Goal: Task Accomplishment & Management: Complete application form

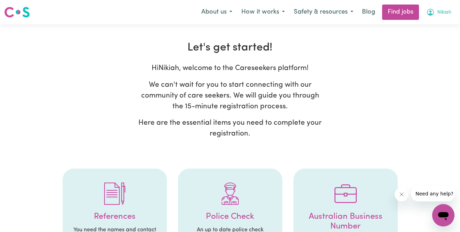
click at [443, 11] on span "Nikiah" at bounding box center [444, 13] width 14 height 8
click at [430, 25] on link "My Account" at bounding box center [428, 27] width 55 height 13
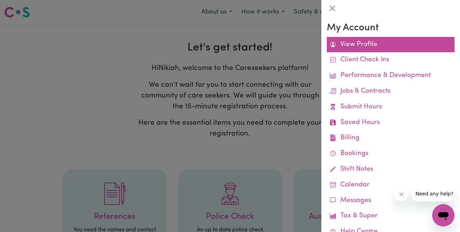
click at [386, 43] on link "View Profile" at bounding box center [391, 45] width 128 height 16
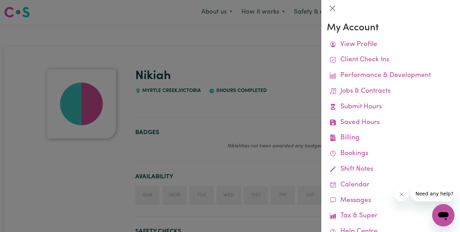
click at [270, 56] on div at bounding box center [230, 116] width 460 height 232
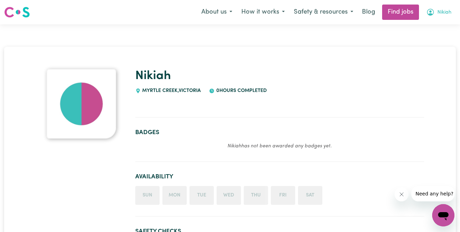
click at [442, 13] on span "Nikiah" at bounding box center [444, 13] width 14 height 8
click at [436, 38] on link "My Dashboard" at bounding box center [428, 39] width 55 height 13
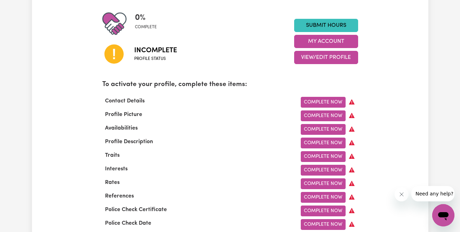
scroll to position [172, 0]
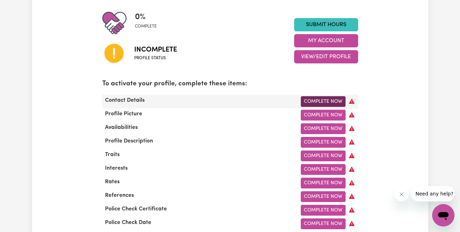
click at [330, 97] on link "Complete Now" at bounding box center [323, 101] width 45 height 11
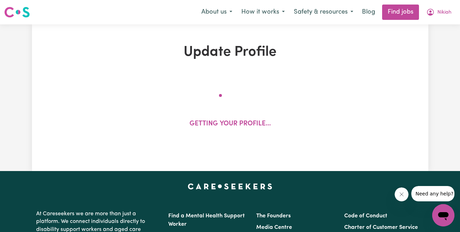
select select "Studying a healthcare related degree or qualification"
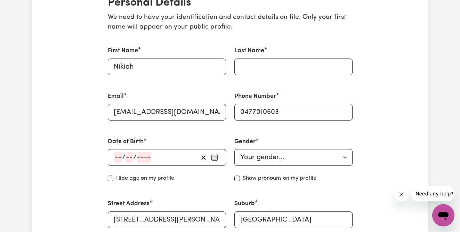
scroll to position [182, 0]
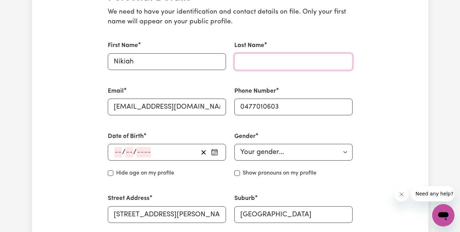
click at [264, 54] on input "Last Name" at bounding box center [293, 61] width 118 height 17
type input "[PERSON_NAME]"
click at [120, 150] on input "number" at bounding box center [118, 152] width 8 height 10
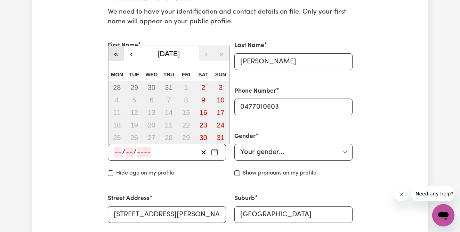
click at [116, 52] on button "«" at bounding box center [116, 53] width 15 height 15
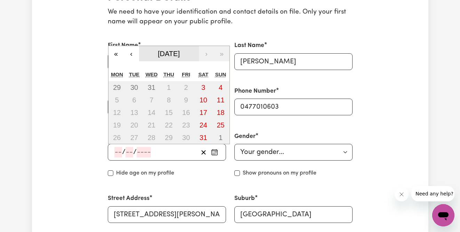
click at [166, 55] on span "[DATE]" at bounding box center [169, 54] width 22 height 8
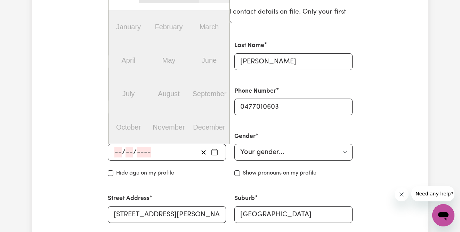
scroll to position [163, 0]
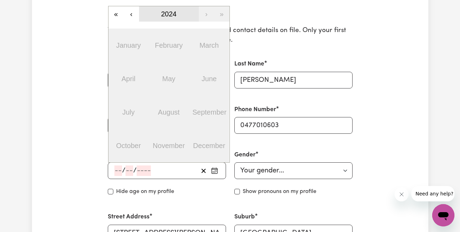
click at [169, 14] on span "2024" at bounding box center [169, 14] width 16 height 8
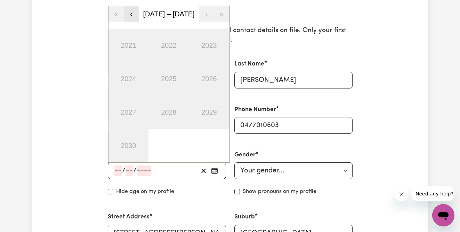
click at [132, 17] on button "‹" at bounding box center [131, 13] width 15 height 15
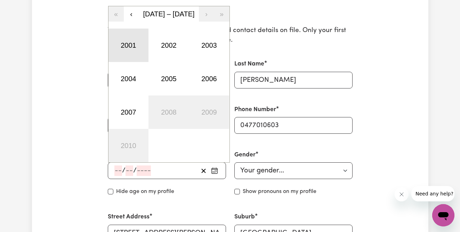
click at [128, 47] on button "2001" at bounding box center [129, 45] width 40 height 33
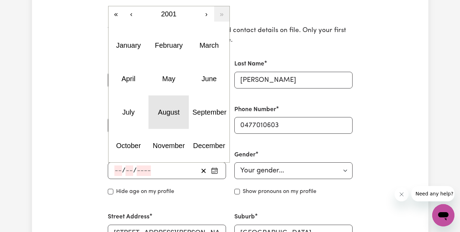
click at [179, 118] on button "August" at bounding box center [168, 111] width 40 height 33
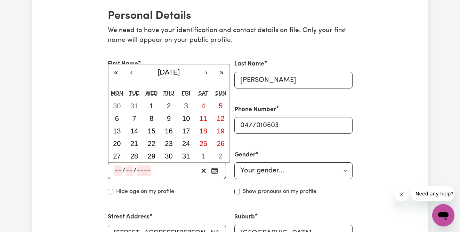
click at [117, 170] on input "number" at bounding box center [118, 170] width 8 height 10
click at [183, 141] on abbr "24" at bounding box center [186, 143] width 8 height 8
type input "[DATE]"
type input "24"
type input "8"
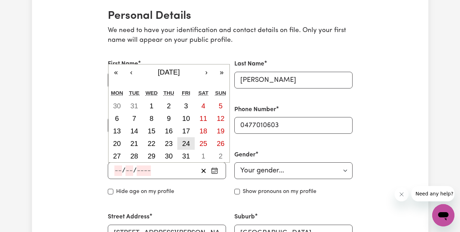
type input "2001"
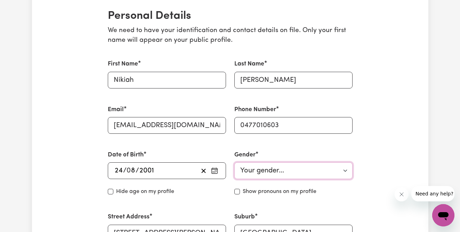
click at [256, 171] on select "Your gender... [DEMOGRAPHIC_DATA] [DEMOGRAPHIC_DATA] [DEMOGRAPHIC_DATA] Other P…" at bounding box center [293, 170] width 118 height 17
select select "[DEMOGRAPHIC_DATA]"
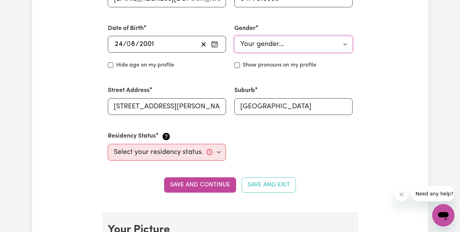
scroll to position [295, 0]
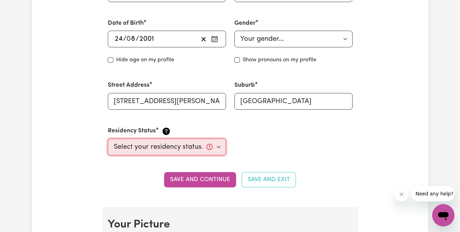
click at [199, 153] on select "Select your residency status... [DEMOGRAPHIC_DATA] citizen Australian PR [DEMOG…" at bounding box center [167, 146] width 118 height 17
select select "[DEMOGRAPHIC_DATA] Citizen"
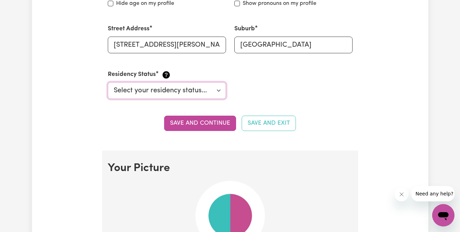
scroll to position [360, 0]
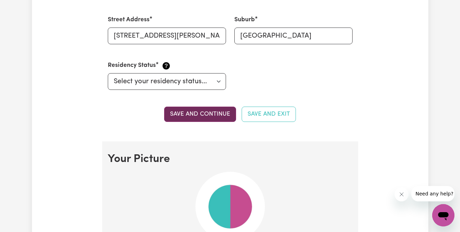
click at [196, 111] on button "Save and continue" at bounding box center [200, 113] width 72 height 15
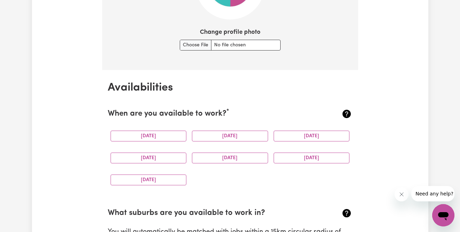
scroll to position [604, 0]
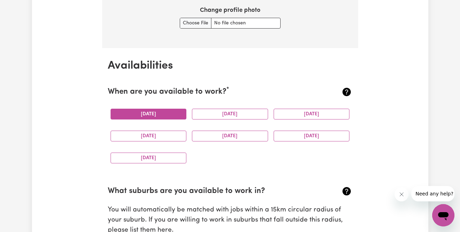
click at [164, 112] on button "[DATE]" at bounding box center [149, 114] width 76 height 11
click at [215, 116] on button "[DATE]" at bounding box center [230, 114] width 76 height 11
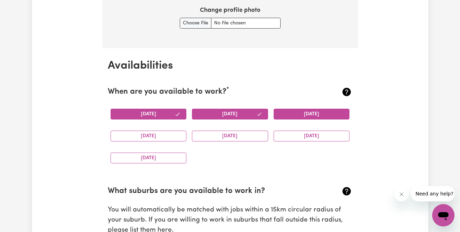
click at [312, 115] on button "[DATE]" at bounding box center [312, 114] width 76 height 11
click at [308, 138] on button "[DATE]" at bounding box center [312, 135] width 76 height 11
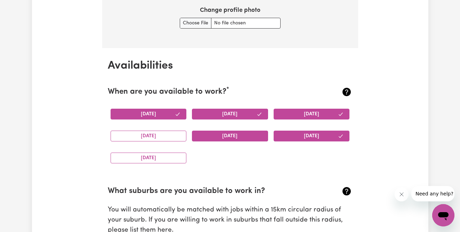
click at [225, 130] on button "[DATE]" at bounding box center [230, 135] width 76 height 11
click at [142, 135] on button "[DATE]" at bounding box center [149, 135] width 76 height 11
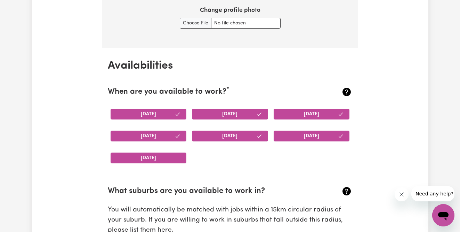
click at [142, 154] on button "[DATE]" at bounding box center [149, 157] width 76 height 11
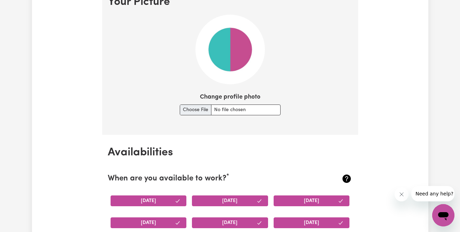
scroll to position [518, 0]
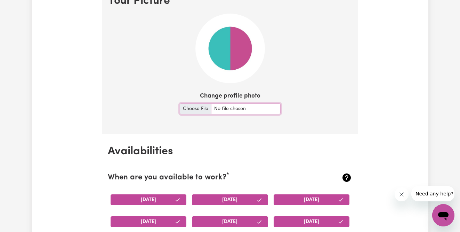
click at [191, 109] on input "Change profile photo" at bounding box center [230, 108] width 101 height 11
click at [181, 109] on input "Change profile photo" at bounding box center [230, 108] width 101 height 11
type input "C:\fakepath\Profile pic.jpeg"
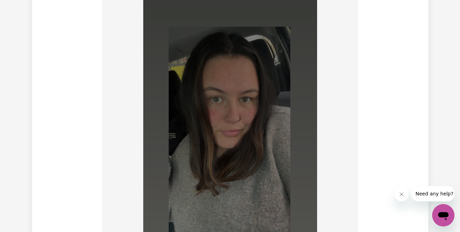
scroll to position [550, 0]
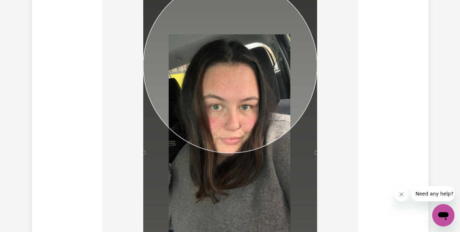
click at [341, 193] on div at bounding box center [230, 135] width 245 height 312
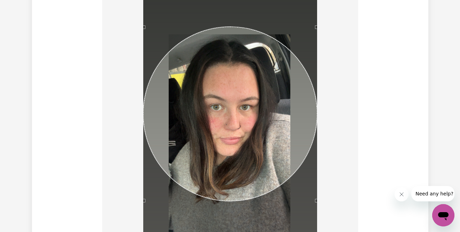
click at [268, 98] on div "Use the arrow keys to move the crop selection area" at bounding box center [230, 114] width 174 height 174
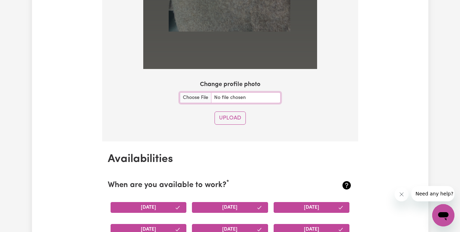
scroll to position [778, 0]
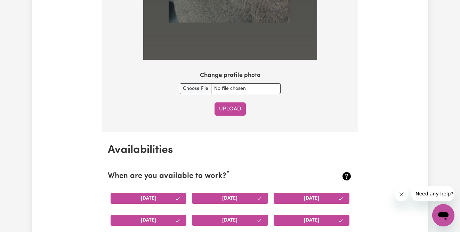
click at [233, 112] on button "Upload" at bounding box center [230, 108] width 31 height 13
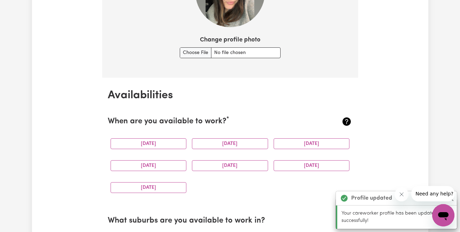
scroll to position [652, 0]
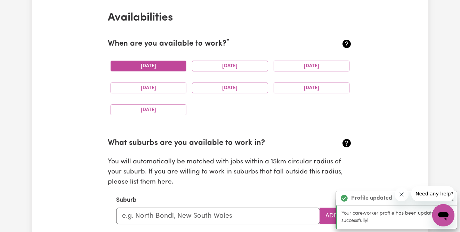
click at [167, 68] on button "[DATE]" at bounding box center [149, 66] width 76 height 11
click at [231, 66] on button "[DATE]" at bounding box center [230, 66] width 76 height 11
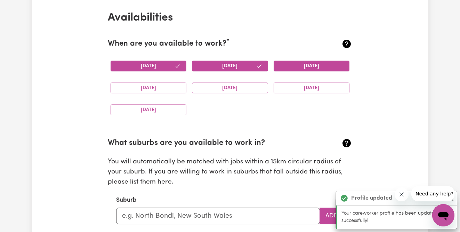
click at [306, 65] on button "[DATE]" at bounding box center [312, 66] width 76 height 11
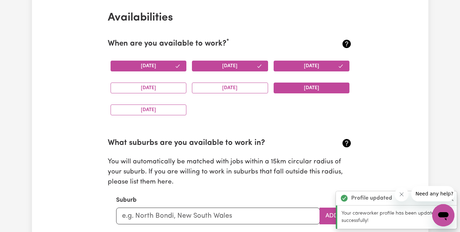
click at [311, 83] on button "[DATE]" at bounding box center [312, 87] width 76 height 11
click at [218, 80] on div "[DATE]" at bounding box center [230, 88] width 82 height 22
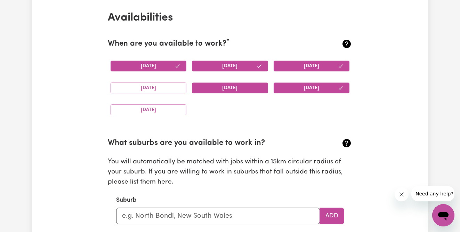
click at [217, 82] on button "[DATE]" at bounding box center [230, 87] width 76 height 11
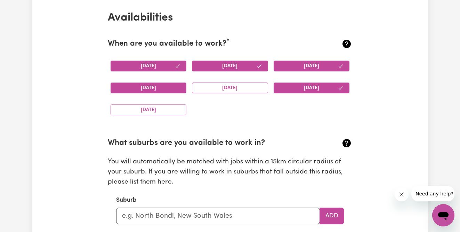
click at [156, 85] on button "[DATE]" at bounding box center [149, 87] width 76 height 11
click at [156, 112] on button "[DATE]" at bounding box center [149, 109] width 76 height 11
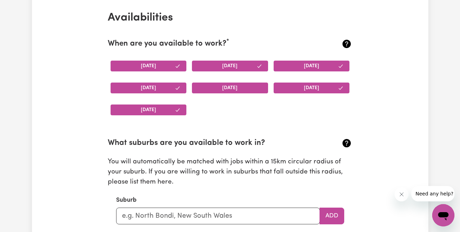
click at [242, 90] on button "[DATE]" at bounding box center [230, 87] width 76 height 11
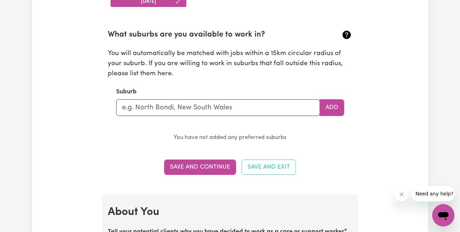
scroll to position [759, 0]
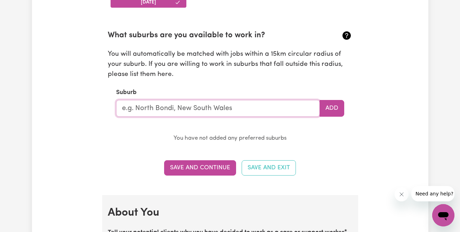
click at [253, 114] on input "text" at bounding box center [218, 108] width 204 height 17
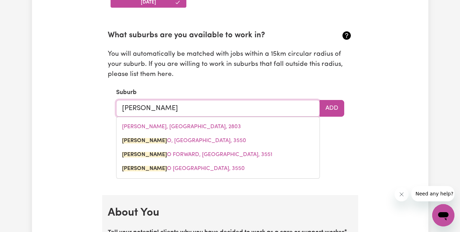
type input "Bendigo"
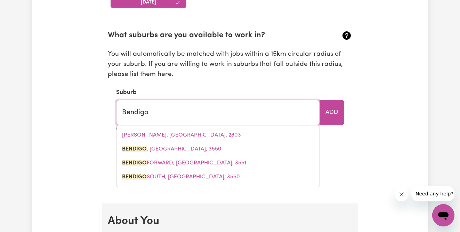
type input "Bendigo, [GEOGRAPHIC_DATA], 3550"
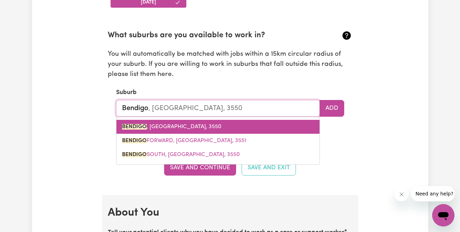
click at [221, 126] on link "BENDIGO , [GEOGRAPHIC_DATA], 3550" at bounding box center [217, 127] width 203 height 14
type input "BENDIGO, [GEOGRAPHIC_DATA], 3550"
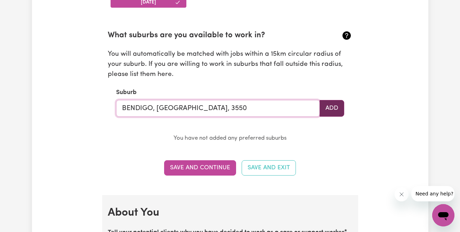
type input "BENDIGO, [GEOGRAPHIC_DATA], 3550"
click at [340, 111] on button "Add" at bounding box center [332, 108] width 25 height 17
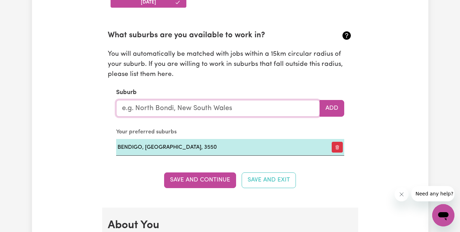
click at [243, 111] on input "text" at bounding box center [218, 108] width 204 height 17
type input "M"
type input "cas"
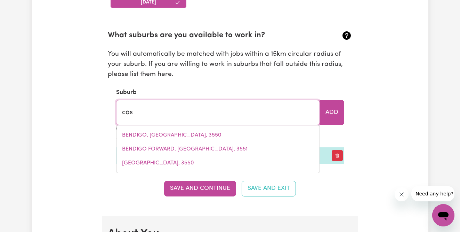
type input "casCADE, [GEOGRAPHIC_DATA], 2453"
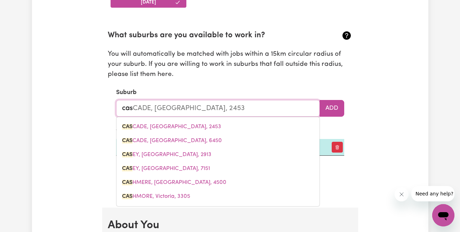
type input "cast"
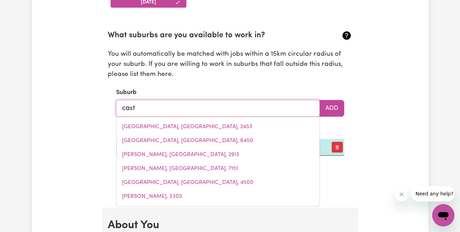
type input "castAMBUL, [GEOGRAPHIC_DATA], 5076"
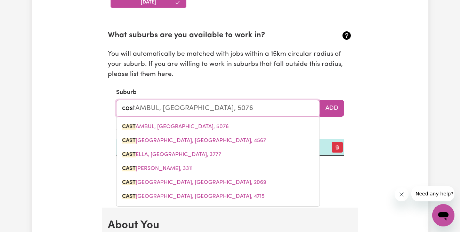
type input "castl"
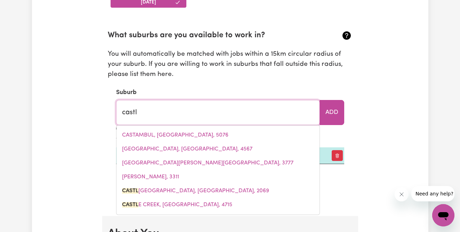
type input "[GEOGRAPHIC_DATA], [GEOGRAPHIC_DATA], 2069"
type input "castle"
type input "[GEOGRAPHIC_DATA], [GEOGRAPHIC_DATA], 2069"
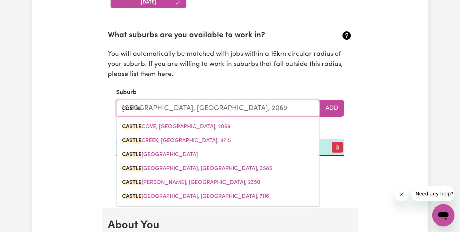
type input "castlem"
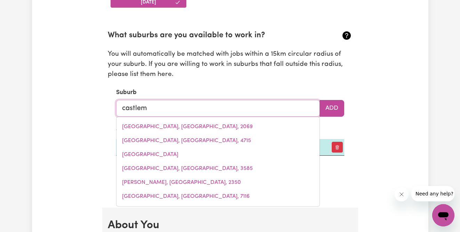
type input "castlema"
type input "castlemaINE, [GEOGRAPHIC_DATA], 3450"
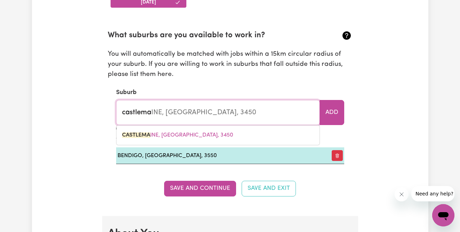
type input "castlemai"
type input "castlemaiNE, [GEOGRAPHIC_DATA], 3450"
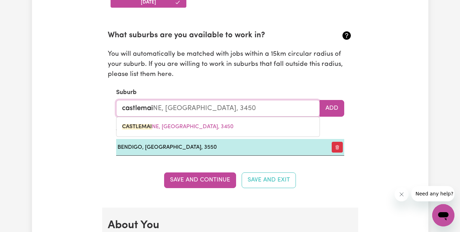
type input "castlemain"
type input "castlemainE, [GEOGRAPHIC_DATA], 3450"
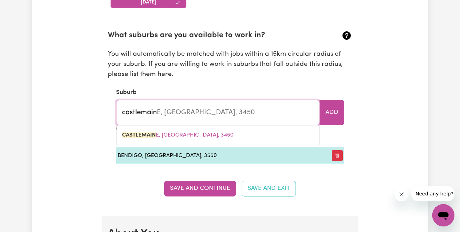
type input "castlemaine"
type input "castlemaine, [GEOGRAPHIC_DATA], 3450"
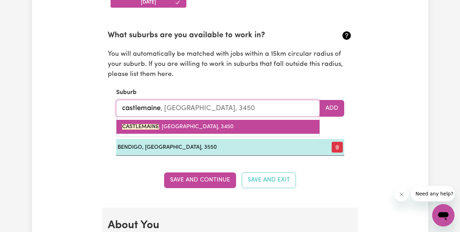
click at [209, 125] on link "CASTLEMAINE , [GEOGRAPHIC_DATA], 3450" at bounding box center [217, 127] width 203 height 14
type input "CASTLEMAINE, [GEOGRAPHIC_DATA], 3450"
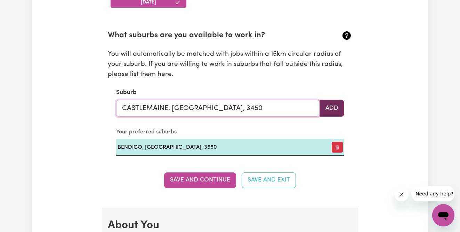
type input "CASTLEMAINE, [GEOGRAPHIC_DATA], 3450"
click at [338, 108] on button "Add" at bounding box center [332, 108] width 25 height 17
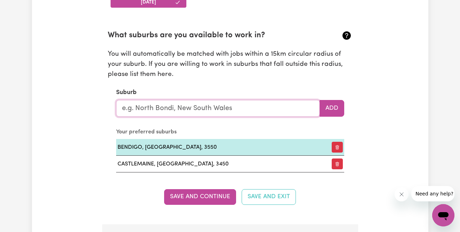
click at [164, 107] on input "text" at bounding box center [218, 108] width 204 height 17
click at [231, 129] on caption "Your preferred suburbs" at bounding box center [230, 132] width 228 height 14
click at [231, 111] on input "text" at bounding box center [218, 108] width 204 height 17
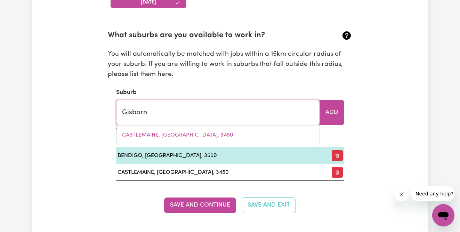
type input "Gisborne"
type input "Gisborne, [GEOGRAPHIC_DATA], 3437"
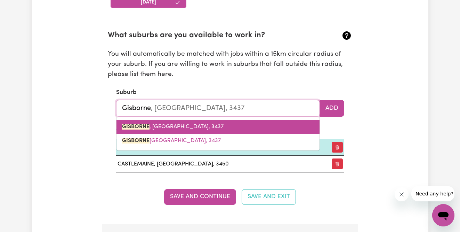
click at [191, 125] on link "[GEOGRAPHIC_DATA] , [GEOGRAPHIC_DATA], 3437" at bounding box center [217, 127] width 203 height 14
type input "[GEOGRAPHIC_DATA], [GEOGRAPHIC_DATA], 3437"
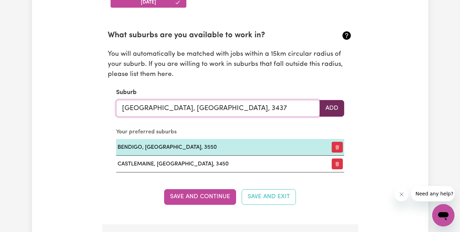
type input "[GEOGRAPHIC_DATA], [GEOGRAPHIC_DATA], 3437"
click at [332, 109] on button "Add" at bounding box center [332, 108] width 25 height 17
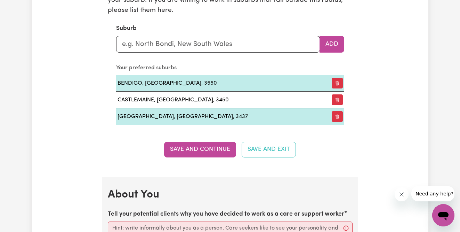
scroll to position [835, 0]
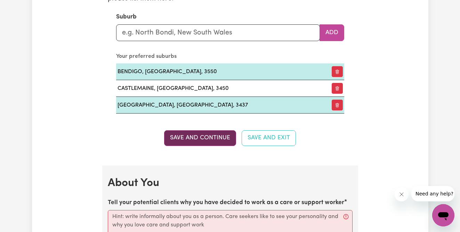
click at [182, 141] on button "Save and Continue" at bounding box center [200, 137] width 72 height 15
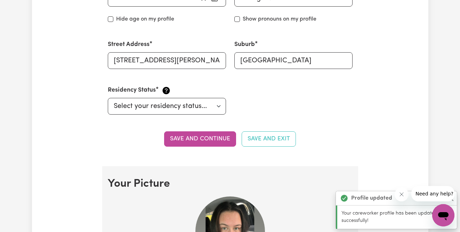
scroll to position [330, 0]
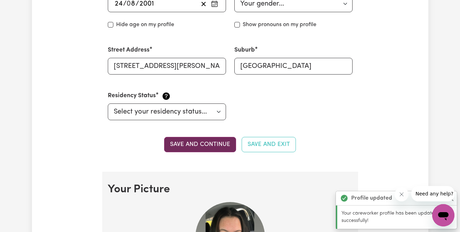
click at [192, 148] on button "Save and continue" at bounding box center [200, 144] width 72 height 15
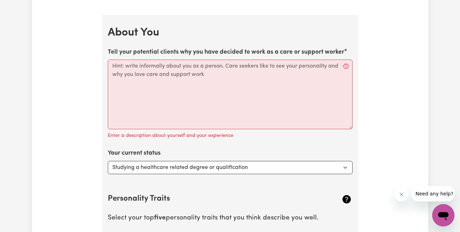
scroll to position [1010, 0]
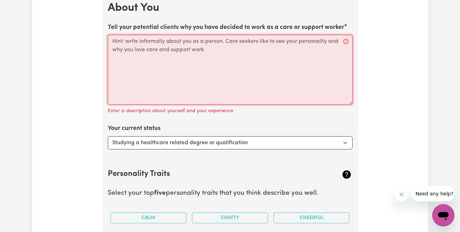
click at [189, 49] on textarea "Tell your potential clients why you have decided to work as a care or support w…" at bounding box center [230, 70] width 245 height 70
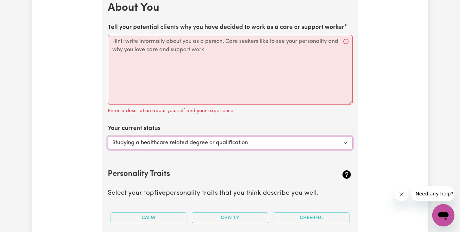
click at [236, 147] on select "Select... Studying a healthcare related degree or qualification Studying a non-…" at bounding box center [230, 142] width 245 height 13
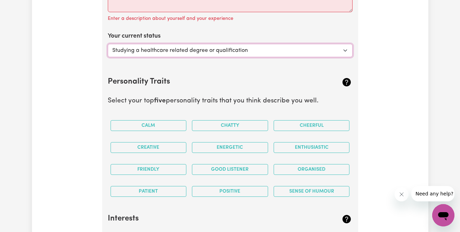
scroll to position [1115, 0]
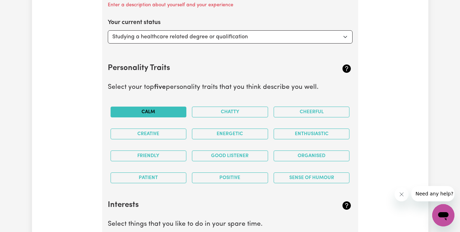
click at [171, 112] on button "Calm" at bounding box center [149, 111] width 76 height 11
click at [208, 110] on button "Chatty" at bounding box center [230, 111] width 76 height 11
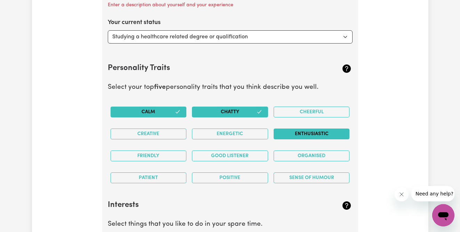
click at [297, 136] on button "Enthusiastic" at bounding box center [312, 133] width 76 height 11
click at [249, 155] on button "Good Listener" at bounding box center [230, 155] width 76 height 11
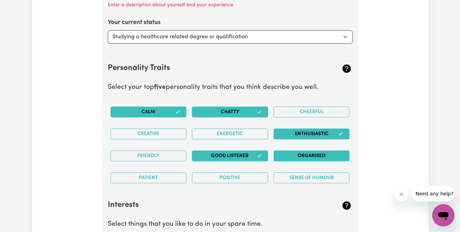
click at [301, 157] on button "Organised" at bounding box center [312, 155] width 76 height 11
click at [296, 177] on button "Sense of Humour" at bounding box center [312, 177] width 76 height 11
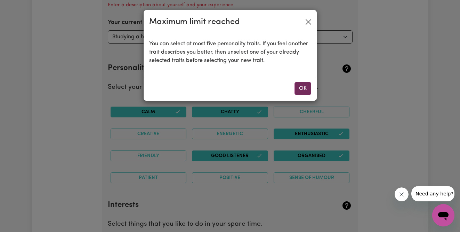
click at [306, 86] on button "OK" at bounding box center [303, 88] width 17 height 13
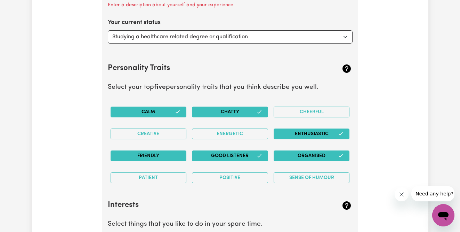
click at [160, 155] on button "Friendly" at bounding box center [149, 155] width 76 height 11
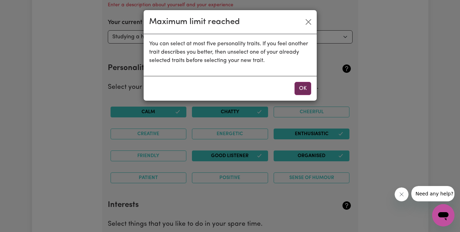
click at [301, 84] on button "OK" at bounding box center [303, 88] width 17 height 13
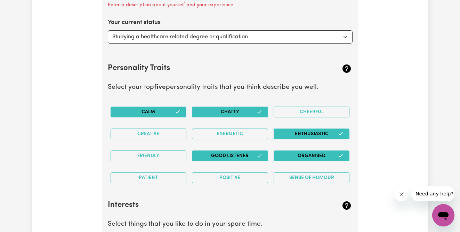
click at [313, 154] on button "Organised" at bounding box center [312, 155] width 76 height 11
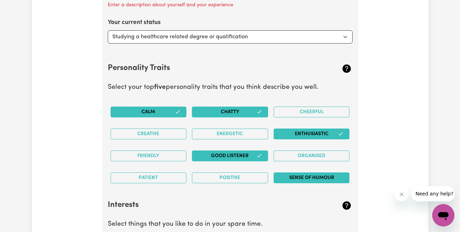
click at [297, 179] on button "Sense of Humour" at bounding box center [312, 177] width 76 height 11
click at [249, 111] on button "Chatty" at bounding box center [230, 111] width 76 height 11
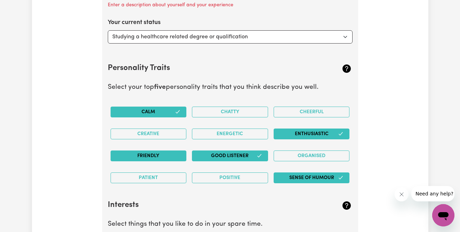
click at [158, 154] on button "Friendly" at bounding box center [149, 155] width 76 height 11
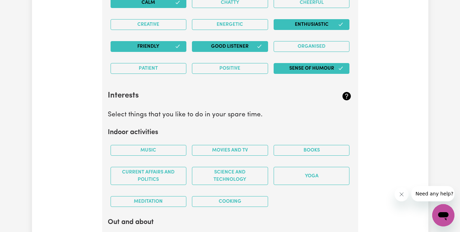
scroll to position [1238, 0]
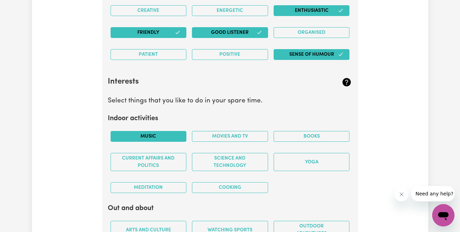
click at [169, 136] on button "Music" at bounding box center [149, 136] width 76 height 11
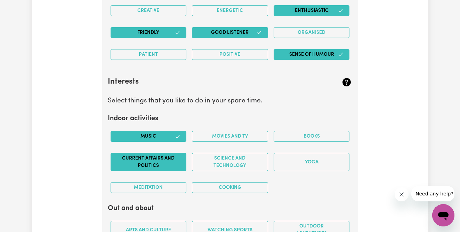
click at [182, 162] on button "Current Affairs and Politics" at bounding box center [149, 162] width 76 height 18
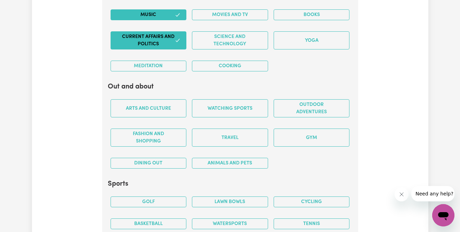
scroll to position [1359, 0]
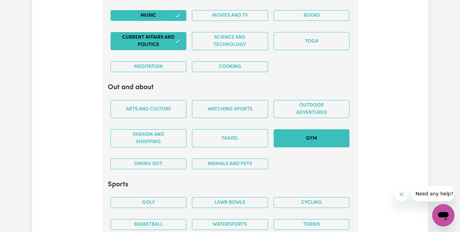
click at [304, 133] on button "Gym" at bounding box center [312, 138] width 76 height 18
click at [170, 162] on button "Dining out" at bounding box center [149, 163] width 76 height 11
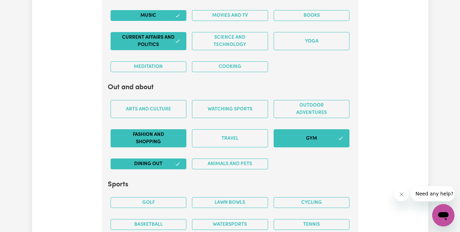
click at [159, 143] on button "Fashion and shopping" at bounding box center [149, 138] width 76 height 18
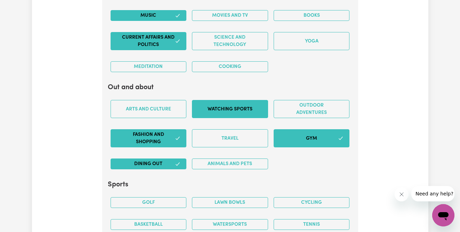
click at [226, 111] on button "Watching sports" at bounding box center [230, 109] width 76 height 18
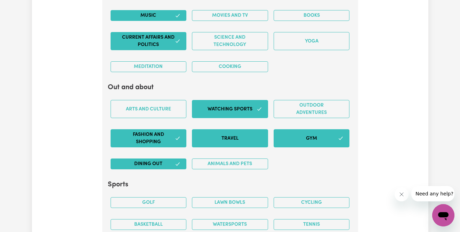
click at [258, 137] on button "Travel" at bounding box center [230, 138] width 76 height 18
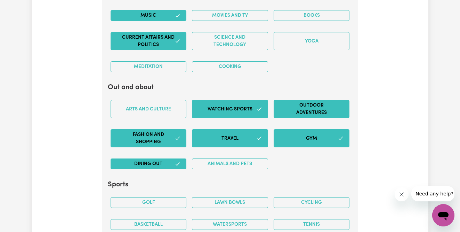
click at [298, 109] on button "Outdoor adventures" at bounding box center [312, 109] width 76 height 18
click at [245, 163] on button "Animals and pets" at bounding box center [230, 163] width 76 height 11
click at [170, 118] on div "Arts and Culture" at bounding box center [149, 108] width 82 height 29
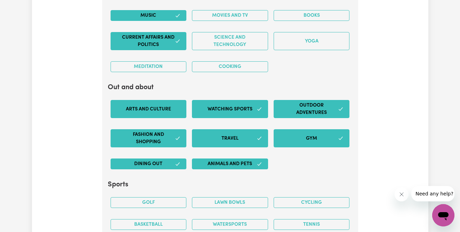
click at [168, 114] on button "Arts and Culture" at bounding box center [149, 109] width 76 height 18
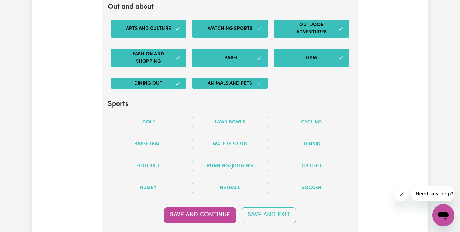
scroll to position [1461, 0]
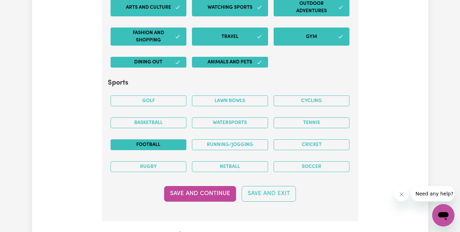
click at [166, 144] on button "Football" at bounding box center [149, 144] width 76 height 11
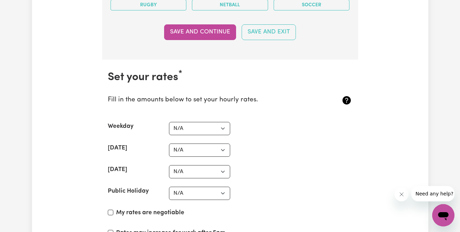
scroll to position [1624, 0]
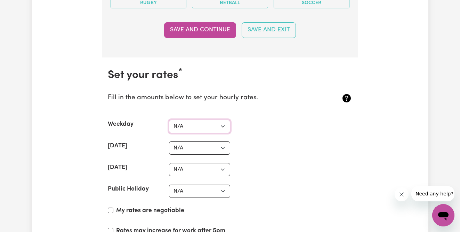
click at [200, 125] on select "N/A $37 $38 $39 $40 $41 $42 $43 $44 $45 $46 $47 $48 $49 $50 $51 $52 $53 $54 $55…" at bounding box center [199, 126] width 61 height 13
select select "40"
click at [149, 209] on label "My rates are negotiable" at bounding box center [150, 210] width 68 height 9
click at [113, 209] on input "My rates are negotiable" at bounding box center [111, 210] width 6 height 6
checkbox input "true"
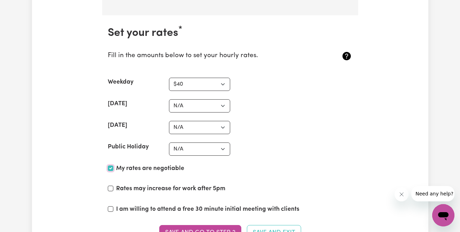
scroll to position [1675, 0]
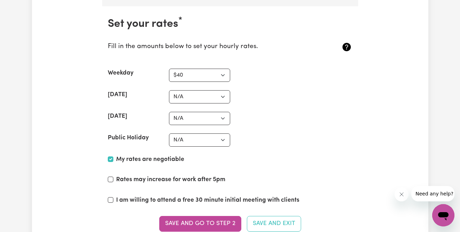
click at [179, 177] on label "Rates may increase for work after 5pm" at bounding box center [170, 179] width 109 height 9
click at [113, 177] on input "Rates may increase for work after 5pm" at bounding box center [111, 179] width 6 height 6
checkbox input "true"
click at [178, 201] on label "I am willing to attend a free 30 minute initial meeting with clients" at bounding box center [207, 199] width 183 height 9
click at [113, 201] on input "I am willing to attend a free 30 minute initial meeting with clients" at bounding box center [111, 200] width 6 height 6
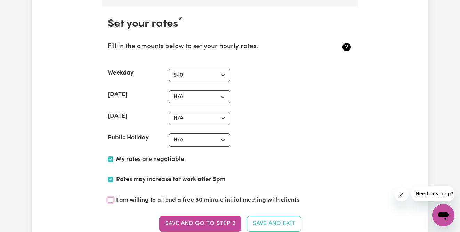
checkbox input "true"
click at [213, 94] on select "N/A $37 $38 $39 $40 $41 $42 $43 $44 $45 $46 $47 $48 $49 $50 $51 $52 $53 $54 $55…" at bounding box center [199, 96] width 61 height 13
select select "50"
click at [215, 119] on select "N/A $37 $38 $39 $40 $41 $42 $43 $44 $45 $46 $47 $48 $49 $50 $51 $52 $53 $54 $55…" at bounding box center [199, 118] width 61 height 13
select select "65"
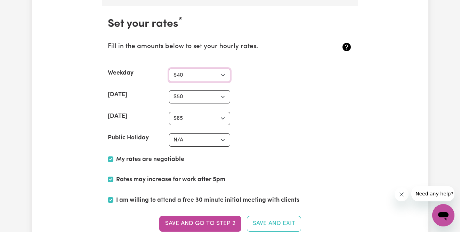
click at [217, 72] on select "N/A $37 $38 $39 $40 $41 $42 $43 $44 $45 $46 $47 $48 $49 $50 $51 $52 $53 $54 $55…" at bounding box center [199, 75] width 61 height 13
click at [212, 141] on select "N/A $37 $38 $39 $40 $41 $42 $43 $44 $45 $46 $47 $48 $49 $50 $51 $52 $53 $54 $55…" at bounding box center [199, 139] width 61 height 13
select select "80"
click at [277, 140] on div "Public Holiday N/A $37 $38 $39 $40 $41 $42 $43 $44 $45 $46 $47 $48 $49 $50 $51 …" at bounding box center [230, 139] width 245 height 13
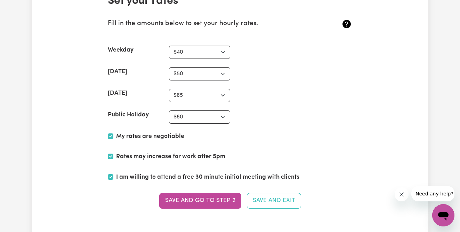
scroll to position [1696, 0]
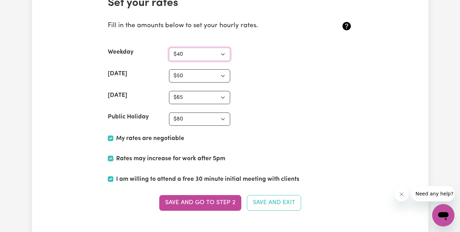
click at [221, 53] on select "N/A $37 $38 $39 $40 $41 $42 $43 $44 $45 $46 $47 $48 $49 $50 $51 $52 $53 $54 $55…" at bounding box center [199, 54] width 61 height 13
select select "50"
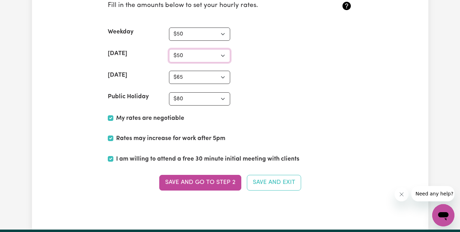
click at [184, 53] on select "N/A $37 $38 $39 $40 $41 $42 $43 $44 $45 $46 $47 $48 $49 $50 $51 $52 $53 $54 $55…" at bounding box center [199, 55] width 61 height 13
select select "60"
click at [215, 81] on select "N/A $37 $38 $39 $40 $41 $42 $43 $44 $45 $46 $47 $48 $49 $50 $51 $52 $53 $54 $55…" at bounding box center [199, 77] width 61 height 13
select select "75"
click at [208, 98] on select "N/A $37 $38 $39 $40 $41 $42 $43 $44 $45 $46 $47 $48 $49 $50 $51 $52 $53 $54 $55…" at bounding box center [199, 98] width 61 height 13
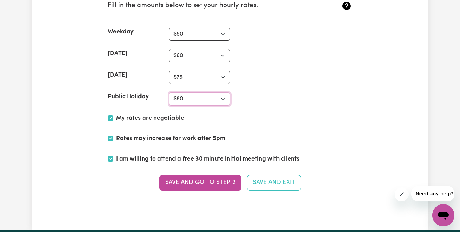
select select "90"
click at [249, 97] on div "Public Holiday N/A $37 $38 $39 $40 $41 $42 $43 $44 $45 $46 $47 $48 $49 $50 $51 …" at bounding box center [230, 98] width 245 height 13
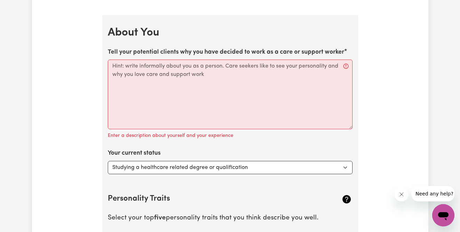
scroll to position [981, 0]
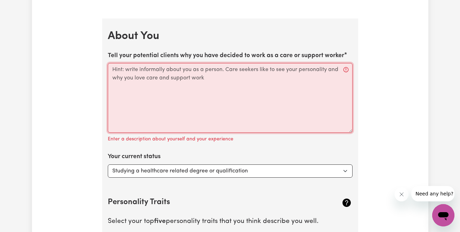
click at [255, 72] on textarea "Tell your potential clients why you have decided to work as a care or support w…" at bounding box center [230, 98] width 245 height 70
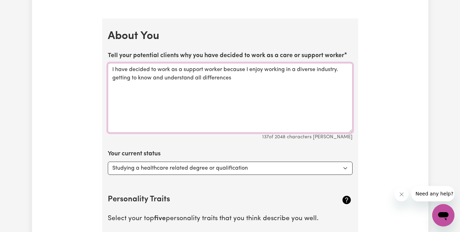
type textarea "I have decided to work as a support worker because I enjoy working in a diverse…"
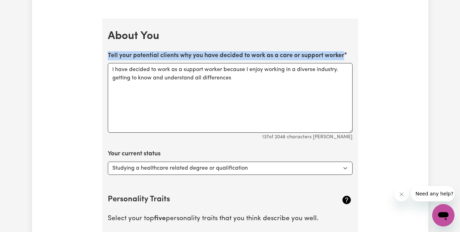
drag, startPoint x: 343, startPoint y: 56, endPoint x: 108, endPoint y: 54, distance: 234.8
click at [108, 54] on label "Tell your potential clients why you have decided to work as a care or support w…" at bounding box center [226, 55] width 236 height 9
copy label "Tell your potential clients why you have decided to work as a care or support w…"
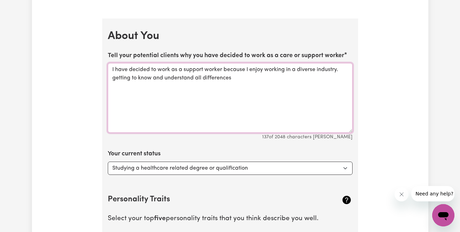
drag, startPoint x: 237, startPoint y: 85, endPoint x: 111, endPoint y: 67, distance: 127.5
click at [111, 67] on textarea "I have decided to work as a support worker because I enjoy working in a diverse…" at bounding box center [230, 98] width 245 height 70
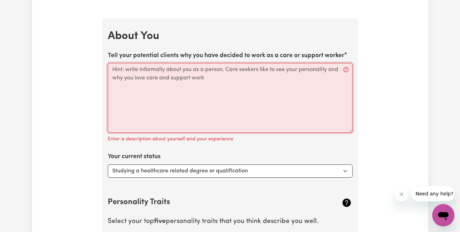
paste textarea "I chose to work as a care and support worker because I have a genuine passion f…"
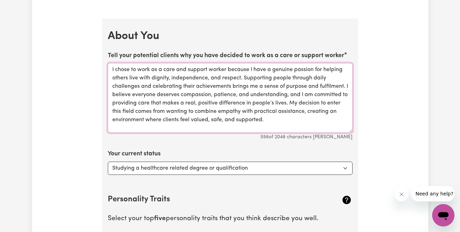
click at [130, 70] on textarea "I chose to work as a care and support worker because I have a genuine passion f…" at bounding box center [230, 98] width 245 height 70
click at [116, 70] on textarea "I chosen to work as a care and support worker because I have a genuine passion …" at bounding box center [230, 98] width 245 height 70
drag, startPoint x: 204, startPoint y: 70, endPoint x: 181, endPoint y: 68, distance: 23.0
click at [181, 68] on textarea "I have chosen to work as a care and support worker because I have a genuine pas…" at bounding box center [230, 98] width 245 height 70
drag, startPoint x: 171, startPoint y: 78, endPoint x: 152, endPoint y: 79, distance: 19.2
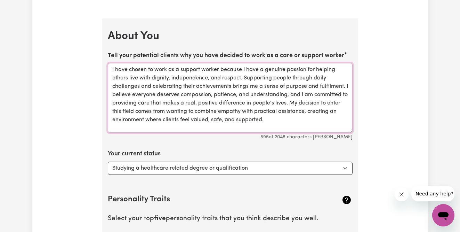
click at [152, 79] on textarea "I have chosen to work as a support worker because I have a genuine passion for …" at bounding box center [230, 98] width 245 height 70
click at [200, 79] on textarea "I have chosen to work as a support worker because I have a genuine passion for …" at bounding box center [230, 98] width 245 height 70
drag, startPoint x: 210, startPoint y: 79, endPoint x: 189, endPoint y: 79, distance: 21.6
click at [189, 79] on textarea "I have chosen to work as a support worker because I have a genuine passion for …" at bounding box center [230, 98] width 245 height 70
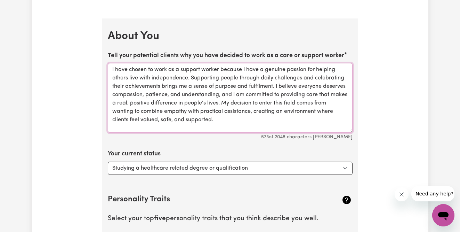
click at [220, 95] on textarea "I have chosen to work as a support worker because I have a genuine passion for …" at bounding box center [230, 98] width 245 height 70
drag, startPoint x: 232, startPoint y: 94, endPoint x: 222, endPoint y: 95, distance: 9.8
click at [222, 95] on textarea "I have chosen to work as a support worker because I have a genuine passion for …" at bounding box center [230, 98] width 245 height 70
click at [145, 121] on textarea "I have chosen to work as a support worker because I have a genuine passion for …" at bounding box center [230, 98] width 245 height 70
click at [168, 95] on textarea "I have chosen to work as a support worker because I have a genuine passion for …" at bounding box center [230, 98] width 245 height 70
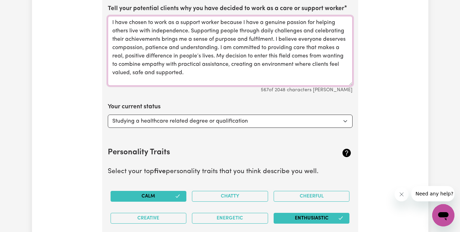
scroll to position [1008, 0]
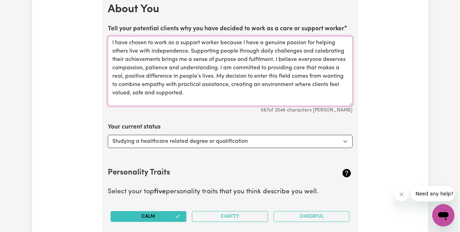
click at [232, 95] on textarea "I have chosen to work as a support worker because I have a genuine passion for …" at bounding box center [230, 71] width 245 height 70
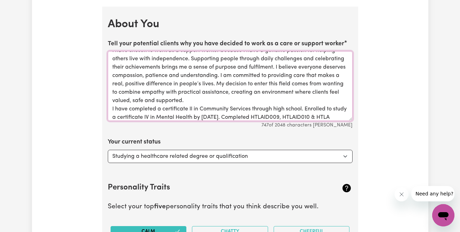
scroll to position [16, 0]
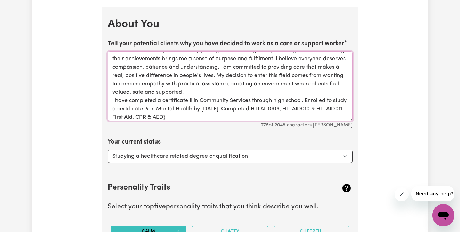
click at [142, 116] on textarea "I have chosen to work as a support worker because I have a genuine passion for …" at bounding box center [230, 86] width 245 height 70
click at [140, 118] on textarea "I have chosen to work as a support worker because I have a genuine passion for …" at bounding box center [230, 86] width 245 height 70
click at [225, 115] on textarea "I have chosen to work as a support worker because I have a genuine passion for …" at bounding box center [230, 86] width 245 height 70
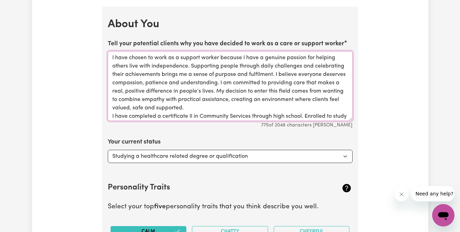
scroll to position [19, 0]
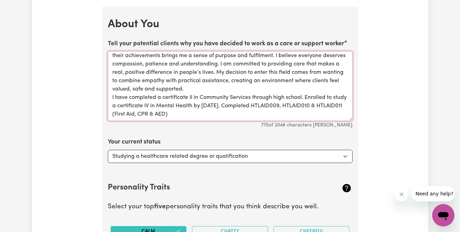
click at [131, 104] on textarea "I have chosen to work as a support worker because I have a genuine passion for …" at bounding box center [230, 86] width 245 height 70
click at [212, 114] on textarea "I have chosen to work as a support worker because I have a genuine passion for …" at bounding box center [230, 86] width 245 height 70
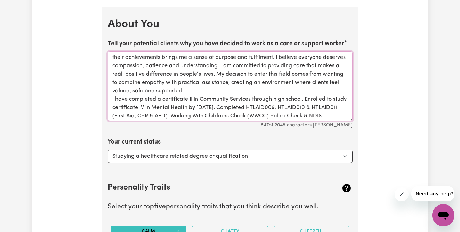
scroll to position [27, 0]
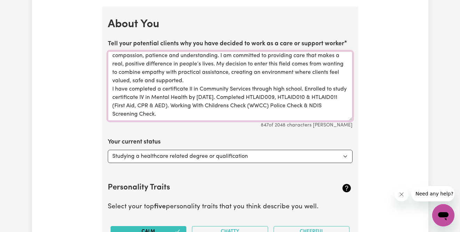
click at [255, 106] on textarea "I have chosen to work as a support worker because I have a genuine passion for …" at bounding box center [230, 86] width 245 height 70
click at [199, 104] on textarea "I have chosen to work as a support worker because I have a genuine passion for …" at bounding box center [230, 86] width 245 height 70
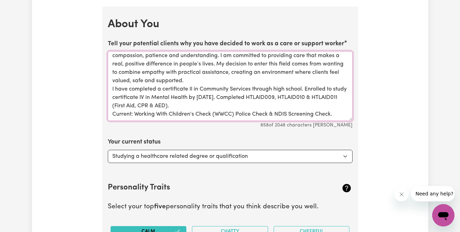
click at [112, 113] on textarea "I have chosen to work as a support worker because I have a genuine passion for …" at bounding box center [230, 86] width 245 height 70
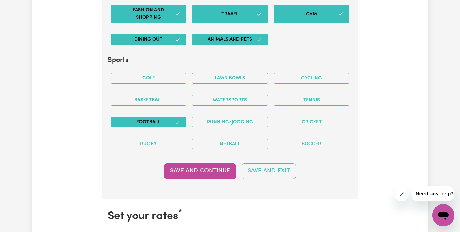
scroll to position [1483, 0]
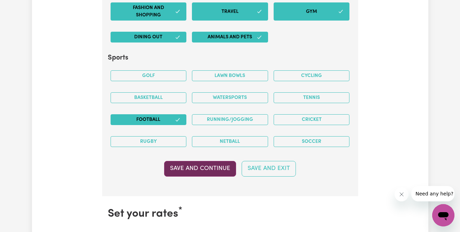
type textarea "I have chosen to work as a support worker because I have a genuine passion for …"
click at [215, 174] on button "Save and Continue" at bounding box center [200, 168] width 72 height 15
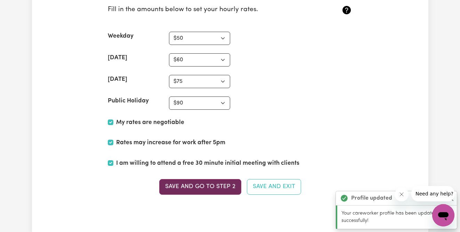
click at [199, 186] on button "Save and go to Step 2" at bounding box center [200, 186] width 82 height 15
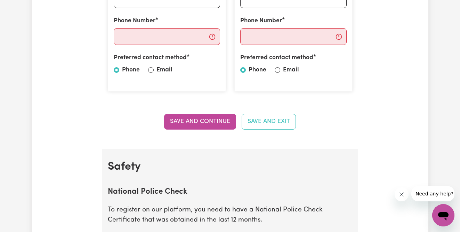
scroll to position [159, 0]
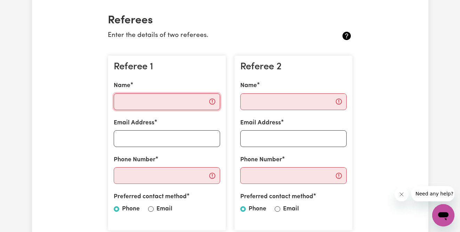
click at [150, 101] on input "Name" at bounding box center [167, 101] width 106 height 17
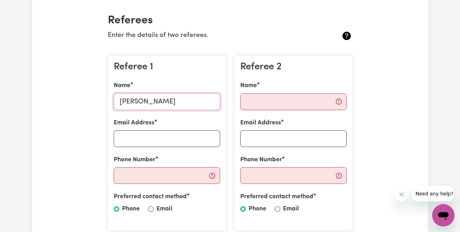
type input "[PERSON_NAME]"
click at [161, 135] on input "Email Address" at bounding box center [167, 138] width 106 height 17
type input "[EMAIL_ADDRESS][DOMAIN_NAME]"
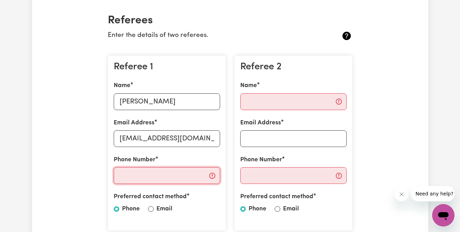
click at [159, 174] on input "Phone Number" at bounding box center [167, 175] width 106 height 17
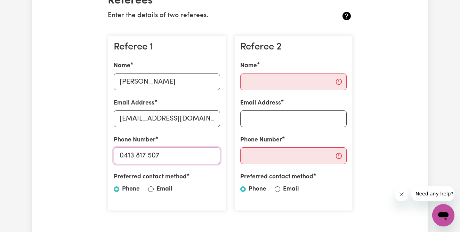
scroll to position [171, 0]
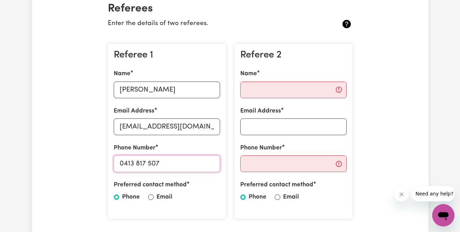
type input "0413 817 507"
click at [270, 97] on input "Name" at bounding box center [293, 89] width 106 height 17
type input "[PERSON_NAME]"
click at [269, 127] on input "Email Address" at bounding box center [293, 126] width 106 height 17
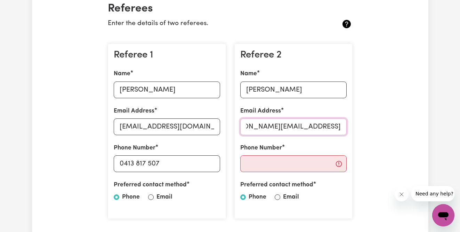
scroll to position [0, 25]
type input "[PERSON_NAME][EMAIL_ADDRESS][PERSON_NAME][DOMAIN_NAME]"
click at [286, 169] on input "Phone Number" at bounding box center [293, 163] width 106 height 17
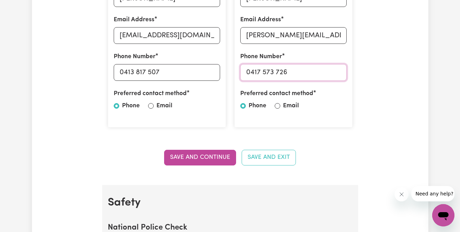
scroll to position [265, 0]
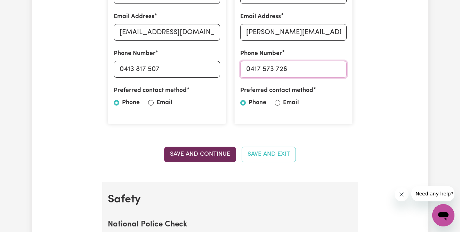
type input "0417 573 726"
click at [190, 151] on button "Save and Continue" at bounding box center [200, 153] width 72 height 15
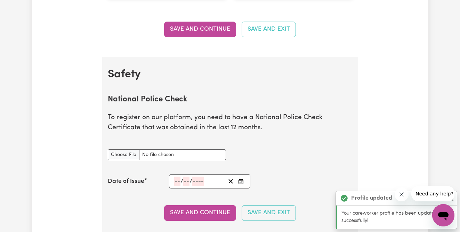
scroll to position [447, 0]
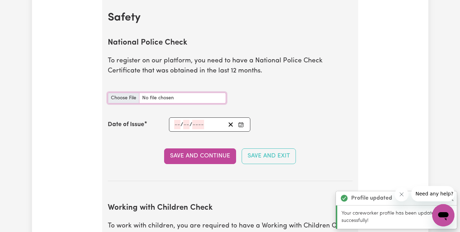
click at [118, 100] on input "National Police Check document" at bounding box center [167, 98] width 118 height 11
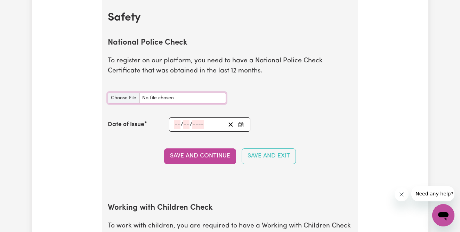
type input "C:\fakepath\Police Check 2025.pdf"
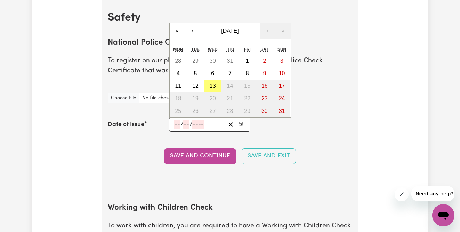
click at [177, 122] on input "number" at bounding box center [177, 124] width 6 height 9
click at [181, 72] on button "4" at bounding box center [178, 73] width 17 height 13
type input "[DATE]"
type input "4"
type input "8"
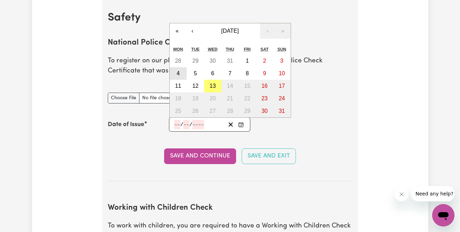
type input "2025"
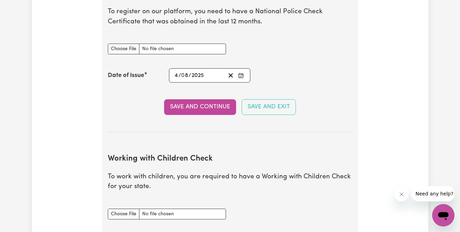
scroll to position [510, 0]
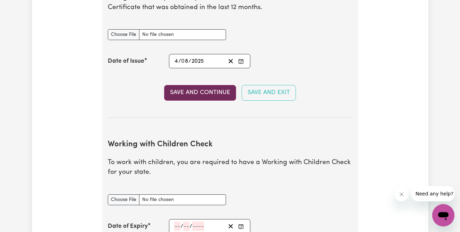
click at [212, 89] on button "Save and Continue" at bounding box center [200, 92] width 72 height 15
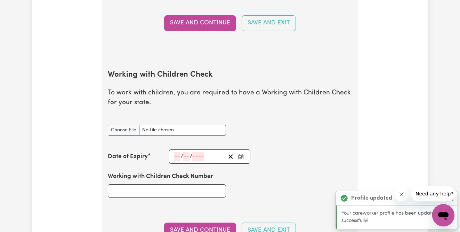
scroll to position [638, 0]
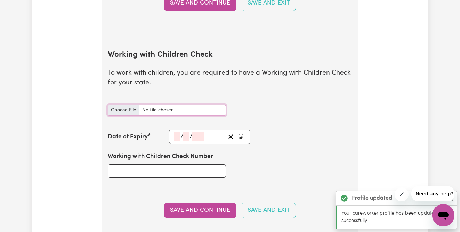
click at [127, 112] on input "Working with Children Check document" at bounding box center [167, 110] width 118 height 11
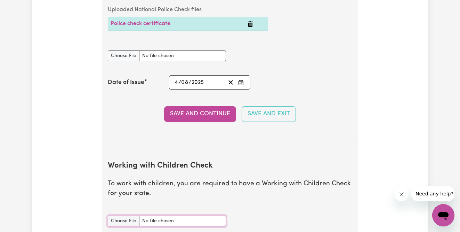
scroll to position [521, 0]
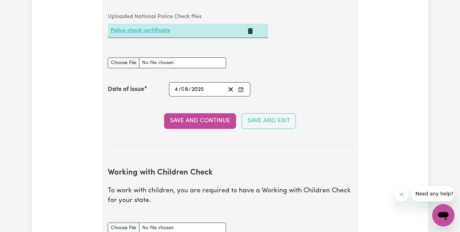
click at [134, 31] on link "Police check certificate" at bounding box center [141, 31] width 60 height 6
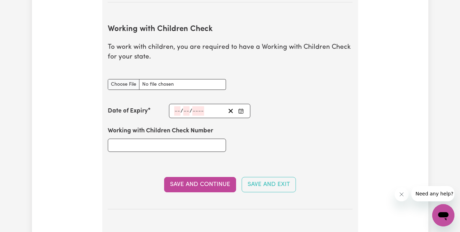
scroll to position [668, 0]
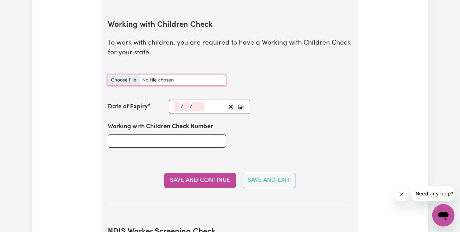
click at [120, 82] on input "Working with Children Check document" at bounding box center [167, 80] width 118 height 11
click at [122, 80] on input "Working with Children Check document" at bounding box center [167, 80] width 118 height 11
click at [117, 82] on input "Working with Children Check document" at bounding box center [167, 80] width 118 height 11
click at [119, 79] on input "Working with Children Check document" at bounding box center [167, 80] width 118 height 11
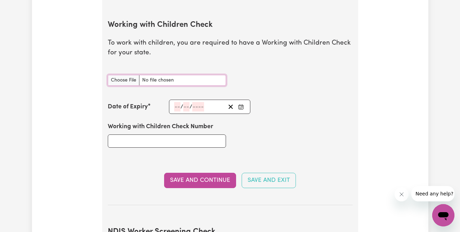
type input "C:\fakepath\WWCC JPEG.jpg"
click at [177, 103] on input "number" at bounding box center [177, 106] width 6 height 9
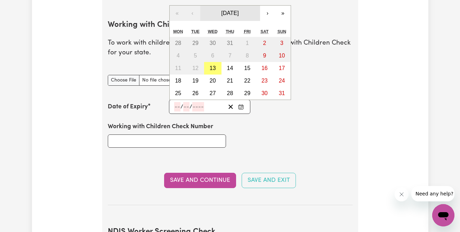
click at [246, 13] on button "[DATE]" at bounding box center [230, 13] width 60 height 15
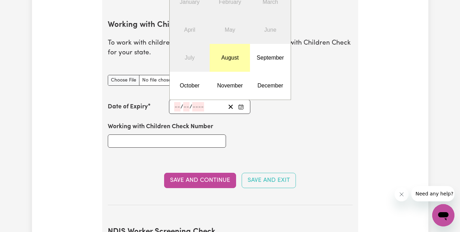
click at [234, 63] on button "August" at bounding box center [230, 58] width 40 height 28
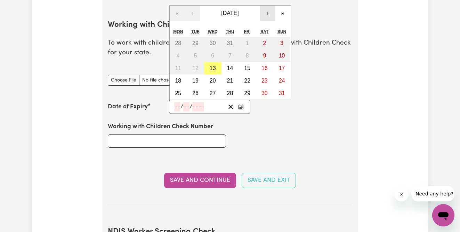
click at [268, 11] on button "›" at bounding box center [267, 13] width 15 height 15
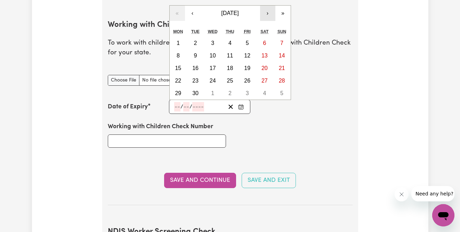
click at [268, 11] on button "›" at bounding box center [267, 13] width 15 height 15
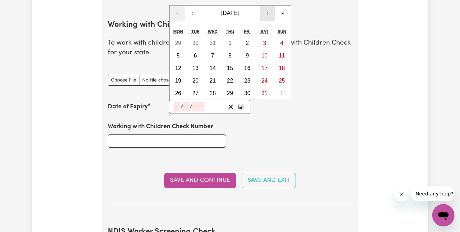
click at [268, 11] on button "›" at bounding box center [267, 13] width 15 height 15
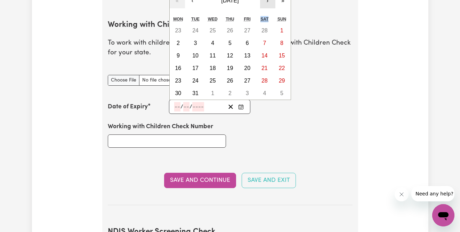
click at [268, 11] on div "« ‹ [DATE] › » Mon Tue Wed Thu Fri Sat Sun 23 24 25 26 27 28 1 2 3 4 5 6 7 8 9 …" at bounding box center [230, 46] width 122 height 107
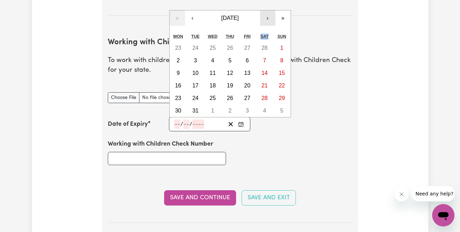
scroll to position [649, 0]
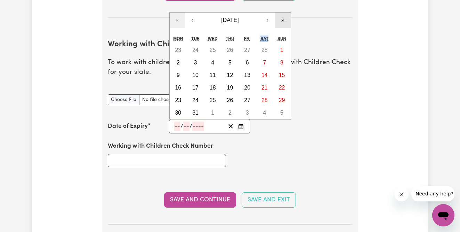
click at [280, 21] on button "»" at bounding box center [282, 20] width 15 height 15
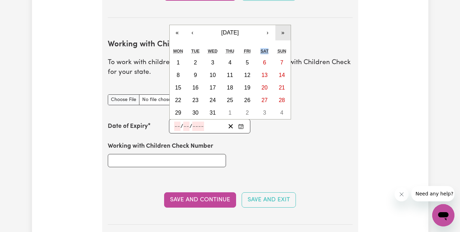
click at [286, 33] on button "»" at bounding box center [282, 32] width 15 height 15
click at [265, 32] on button "›" at bounding box center [267, 32] width 15 height 15
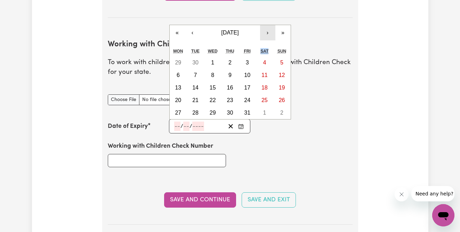
click at [265, 32] on button "›" at bounding box center [267, 32] width 15 height 15
click at [279, 65] on button "4" at bounding box center [281, 62] width 17 height 13
type input "[DATE]"
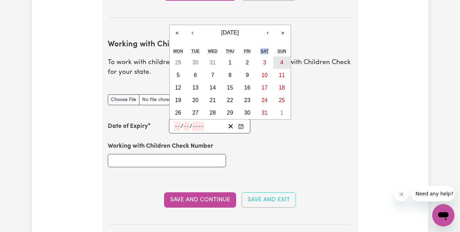
type input "4"
type input "8"
type input "2030"
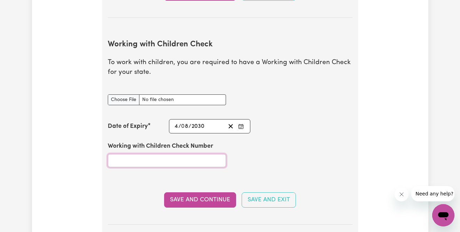
click at [151, 162] on input "Working with Children Check Number" at bounding box center [167, 160] width 118 height 13
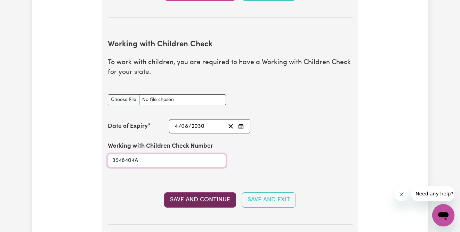
type input "3548404A"
click at [202, 201] on button "Save and Continue" at bounding box center [200, 199] width 72 height 15
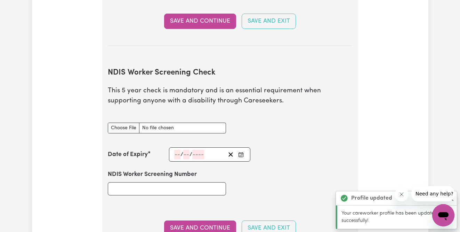
scroll to position [884, 0]
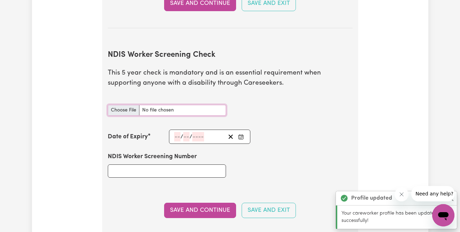
click at [124, 111] on input "NDIS Worker Screening Check document" at bounding box center [167, 110] width 118 height 11
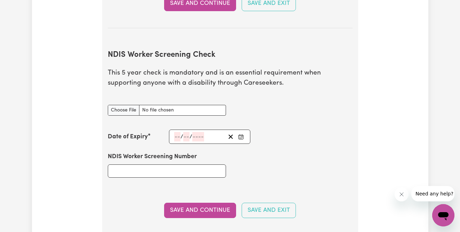
click at [174, 137] on input "number" at bounding box center [177, 136] width 6 height 9
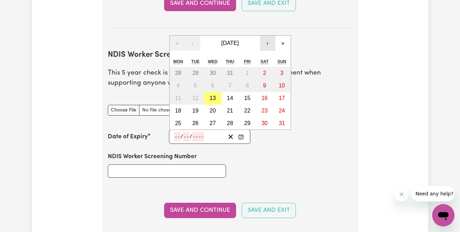
click at [268, 45] on button "›" at bounding box center [267, 42] width 15 height 15
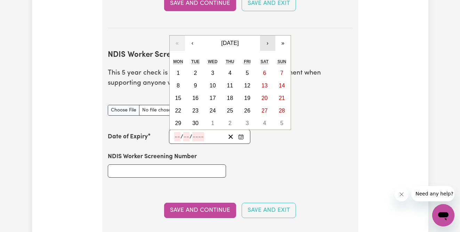
click at [268, 45] on button "›" at bounding box center [267, 42] width 15 height 15
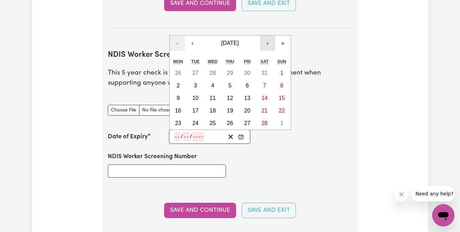
click at [268, 45] on button "›" at bounding box center [267, 42] width 15 height 15
click at [268, 56] on div "Sat" at bounding box center [264, 61] width 17 height 10
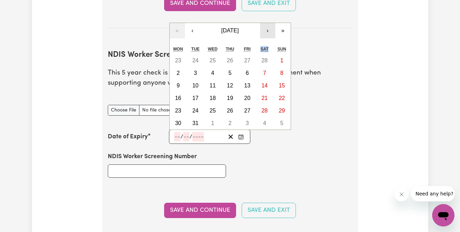
click at [268, 45] on div "Sat" at bounding box center [264, 49] width 17 height 10
click at [282, 32] on button "»" at bounding box center [282, 30] width 15 height 15
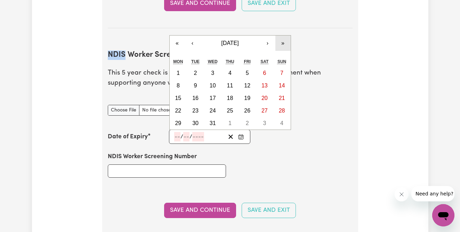
click at [282, 32] on section "Safety National Police Check To register on our platform, you need to have a Na…" at bounding box center [230, 64] width 256 height 1005
click at [176, 138] on input "number" at bounding box center [177, 136] width 6 height 9
click at [288, 42] on button "»" at bounding box center [282, 42] width 15 height 15
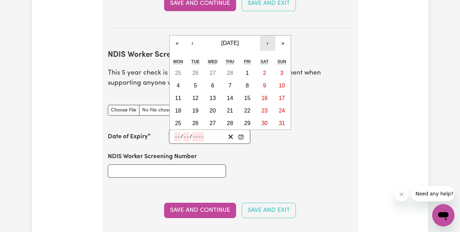
click at [267, 43] on button "›" at bounding box center [267, 42] width 15 height 15
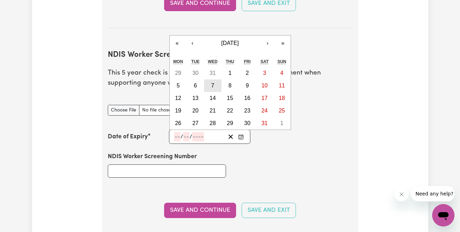
click at [214, 87] on abbr "7" at bounding box center [212, 85] width 3 height 6
type input "[DATE]"
type input "7"
type input "8"
type input "2030"
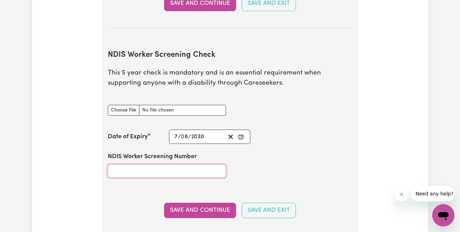
click at [163, 173] on input "NDIS Worker Screening Number" at bounding box center [167, 170] width 118 height 13
click at [154, 169] on input "NDIS Worker Screening Number" at bounding box center [167, 170] width 118 height 13
paste input "59815704"
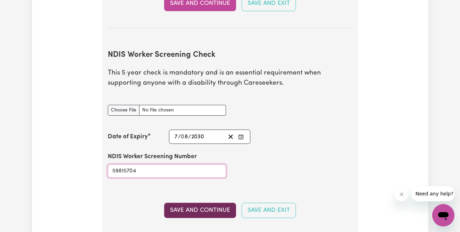
type input "59815704"
click at [178, 210] on button "Save and Continue" at bounding box center [200, 209] width 72 height 15
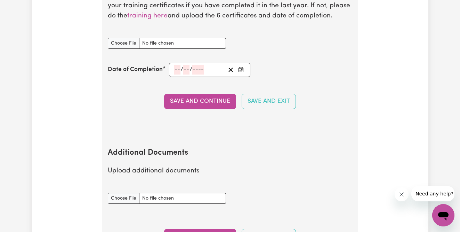
scroll to position [1159, 0]
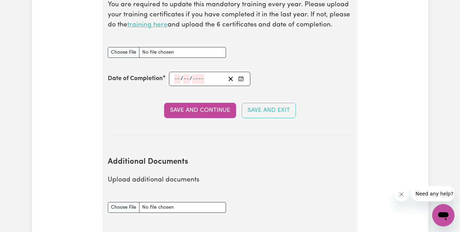
click at [145, 25] on link "training here" at bounding box center [147, 25] width 40 height 7
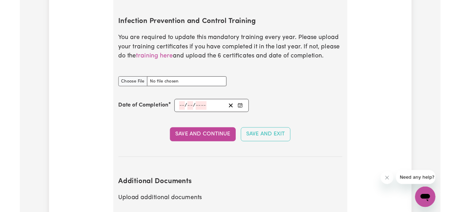
scroll to position [1113, 0]
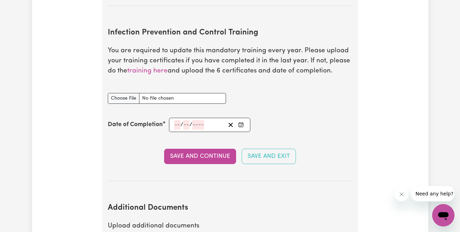
click at [275, 102] on div "Infection Prevention and Control Training document" at bounding box center [230, 98] width 253 height 27
click at [115, 98] on input "Infection Prevention and Control Training document" at bounding box center [167, 98] width 118 height 11
